Goal: Information Seeking & Learning: Learn about a topic

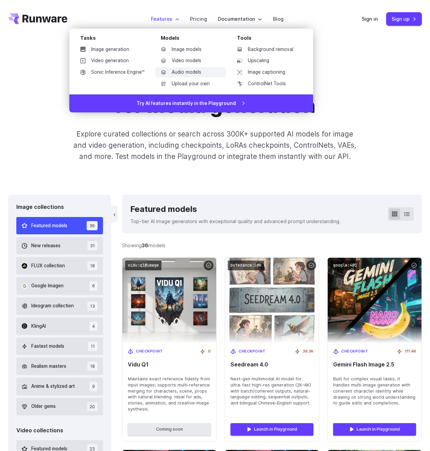
click at [189, 76] on link "Audio models" at bounding box center [190, 72] width 71 height 10
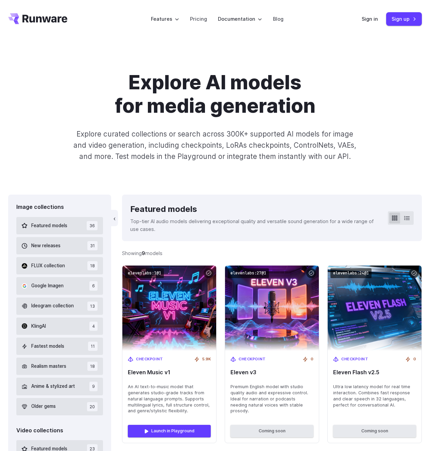
click at [94, 168] on div "Explore AI models for media generation Explore curated collections or search ac…" at bounding box center [215, 116] width 430 height 157
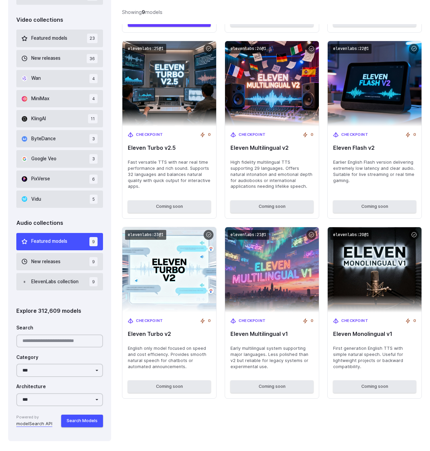
scroll to position [196, 0]
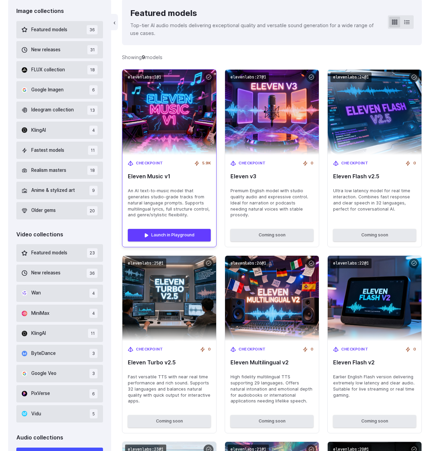
click at [163, 177] on span "Eleven Music v1" at bounding box center [169, 176] width 83 height 6
click at [205, 161] on span "5.9K" at bounding box center [206, 163] width 8 height 6
click at [160, 237] on link "Launch in Playground" at bounding box center [169, 235] width 83 height 12
